Goal: Find specific fact: Find contact information

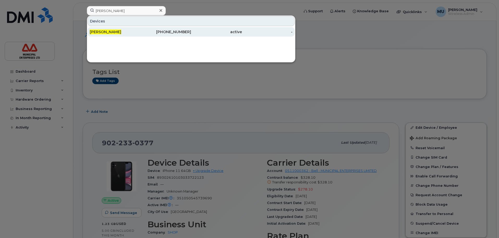
type input "[PERSON_NAME]"
click at [135, 31] on div "[PERSON_NAME]" at bounding box center [115, 31] width 51 height 5
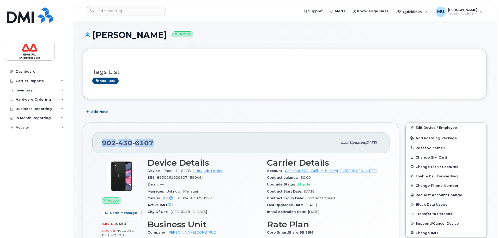
drag, startPoint x: 154, startPoint y: 142, endPoint x: 101, endPoint y: 143, distance: 53.2
click at [101, 143] on div "902 430 6107 Last updated Aug 20, 2025" at bounding box center [240, 142] width 297 height 21
copy span "902 430 6107"
click at [155, 141] on div "902 430 6107" at bounding box center [220, 142] width 236 height 11
click at [153, 143] on div "902 430 6107" at bounding box center [220, 142] width 236 height 11
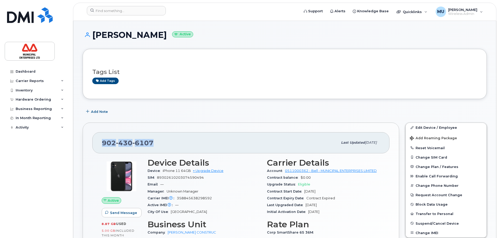
drag, startPoint x: 152, startPoint y: 142, endPoint x: 103, endPoint y: 144, distance: 48.3
click at [103, 144] on span "902 430 6107" at bounding box center [128, 143] width 52 height 8
copy span "902 430 6107"
drag, startPoint x: 310, startPoint y: 184, endPoint x: 299, endPoint y: 186, distance: 11.0
click at [299, 186] on span "Eligible" at bounding box center [304, 184] width 12 height 4
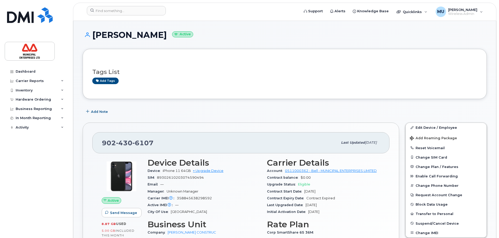
click at [330, 189] on div "Contract Start Date Aug 18, 2022" at bounding box center [323, 191] width 113 height 7
drag, startPoint x: 153, startPoint y: 142, endPoint x: 91, endPoint y: 136, distance: 62.0
click at [91, 136] on div "902 430 6107 Last updated Aug 20, 2025 Active Send Message 8.87 GB  used 5.00 G…" at bounding box center [241, 207] width 317 height 170
copy span "902 430 6107"
